Goal: Task Accomplishment & Management: Use online tool/utility

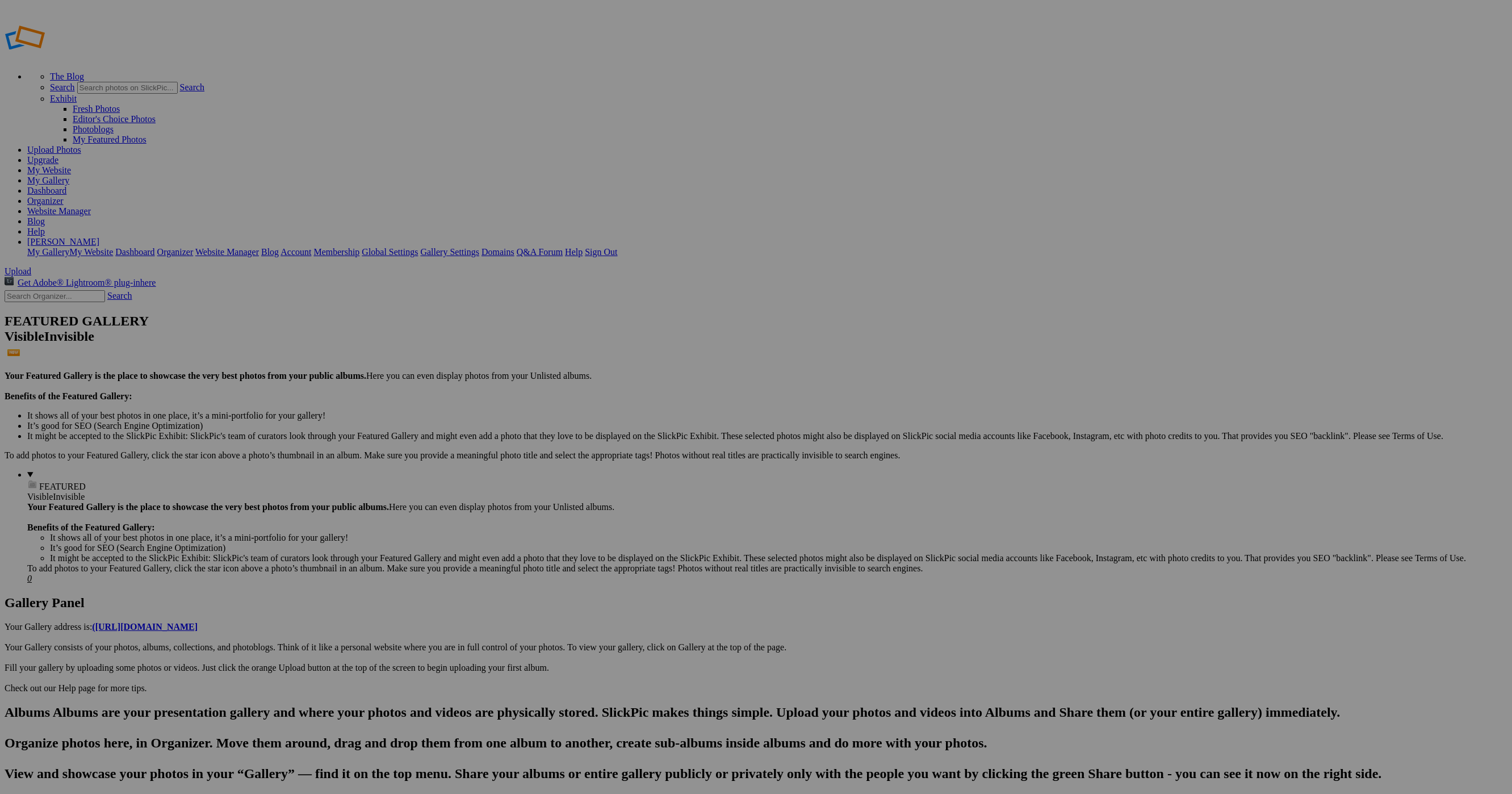
click at [70, 175] on link "My Gallery" at bounding box center [48, 180] width 42 height 9
click at [64, 196] on link "Organizer" at bounding box center [45, 201] width 37 height 9
type input "About"
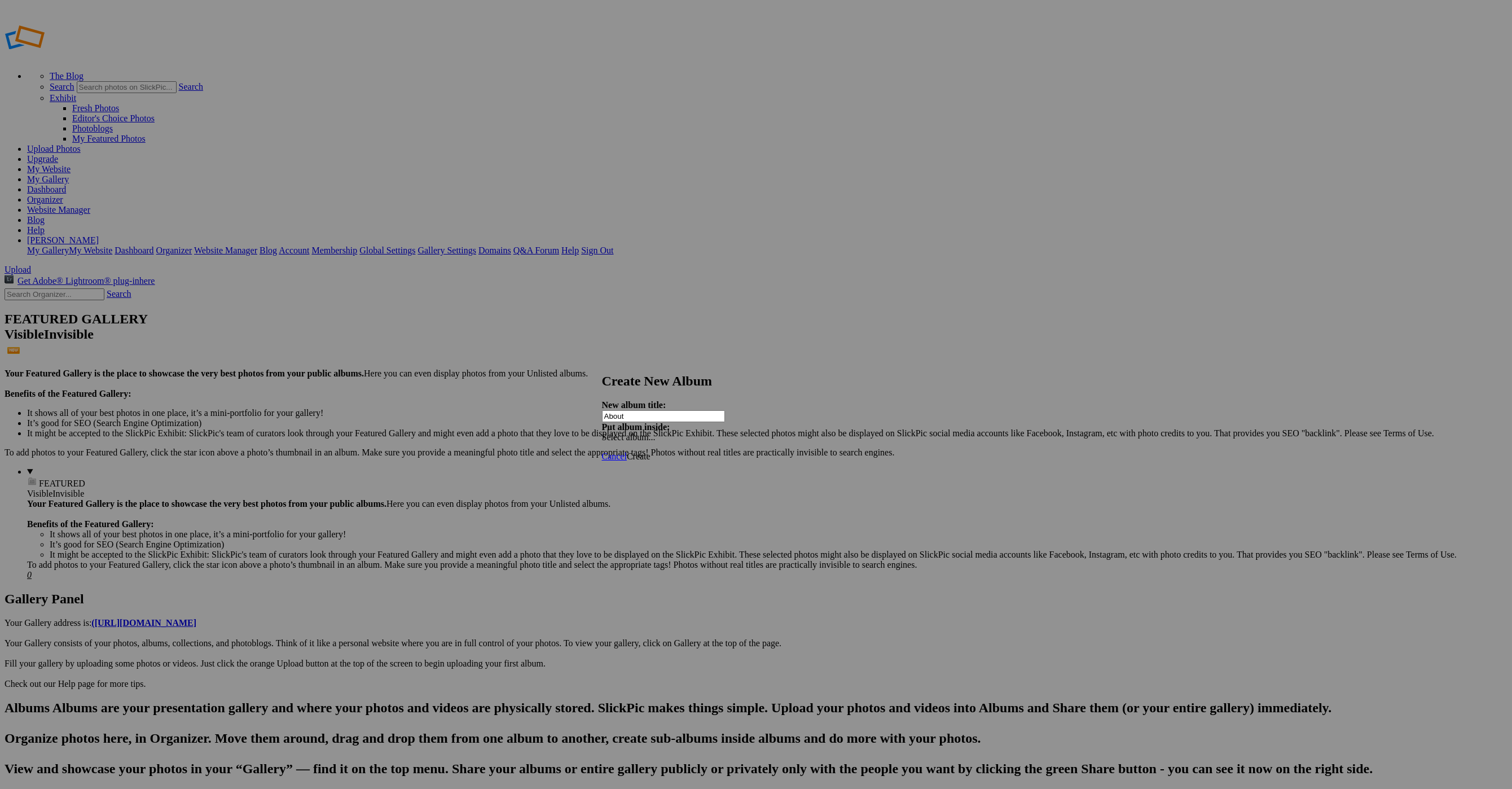
click at [720, 432] on div "Select album..." at bounding box center [661, 437] width 119 height 10
click at [880, 401] on div "My Albums Retouching Testimonials Sports Landing Page Sports Portfolio Product …" at bounding box center [837, 407] width 127 height 15
click at [650, 451] on span "Create" at bounding box center [638, 456] width 23 height 9
